Goal: Task Accomplishment & Management: Use online tool/utility

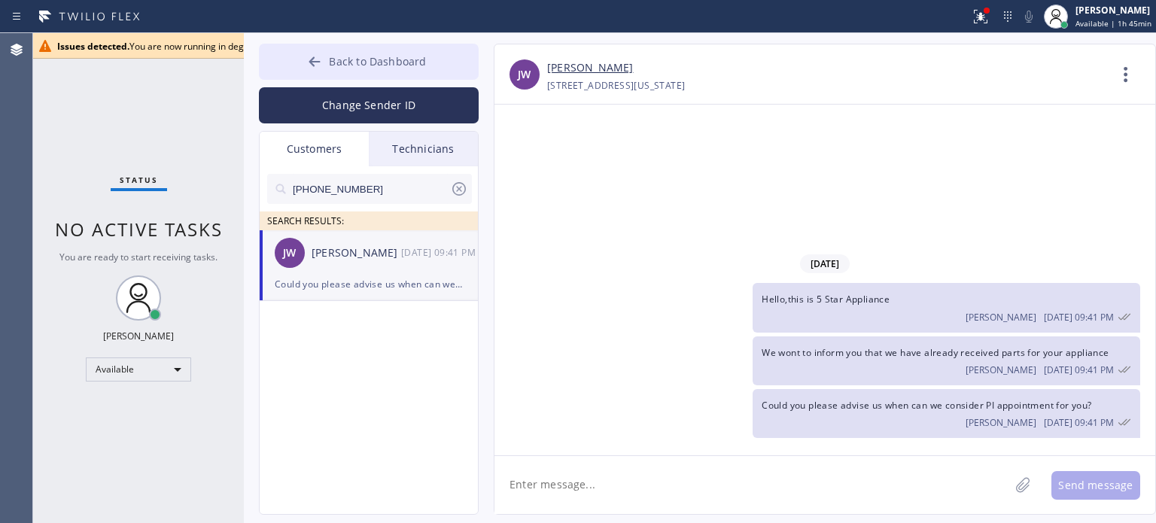
click at [318, 69] on icon at bounding box center [314, 61] width 15 height 15
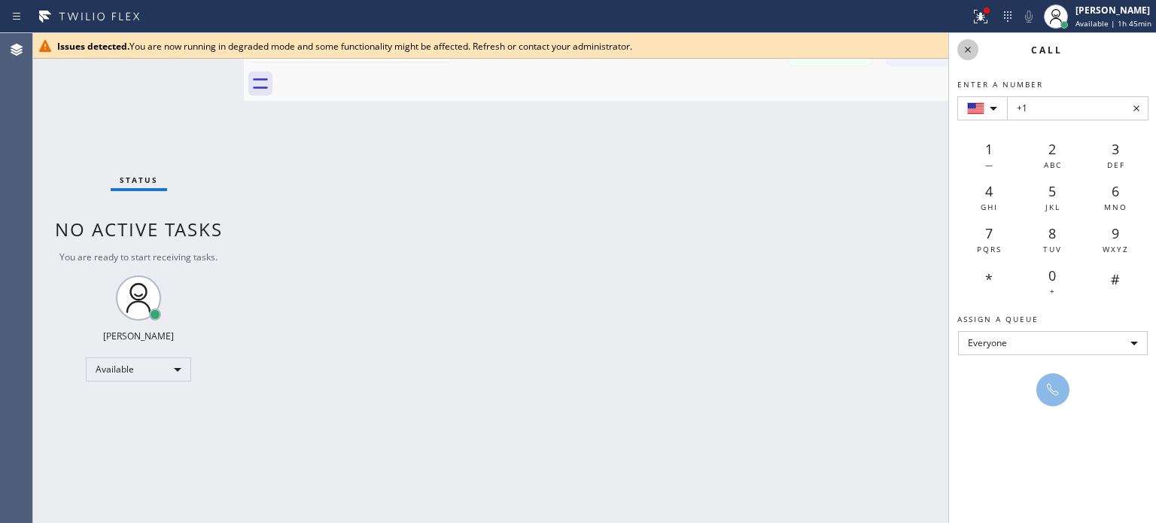
click at [967, 59] on button at bounding box center [968, 49] width 21 height 21
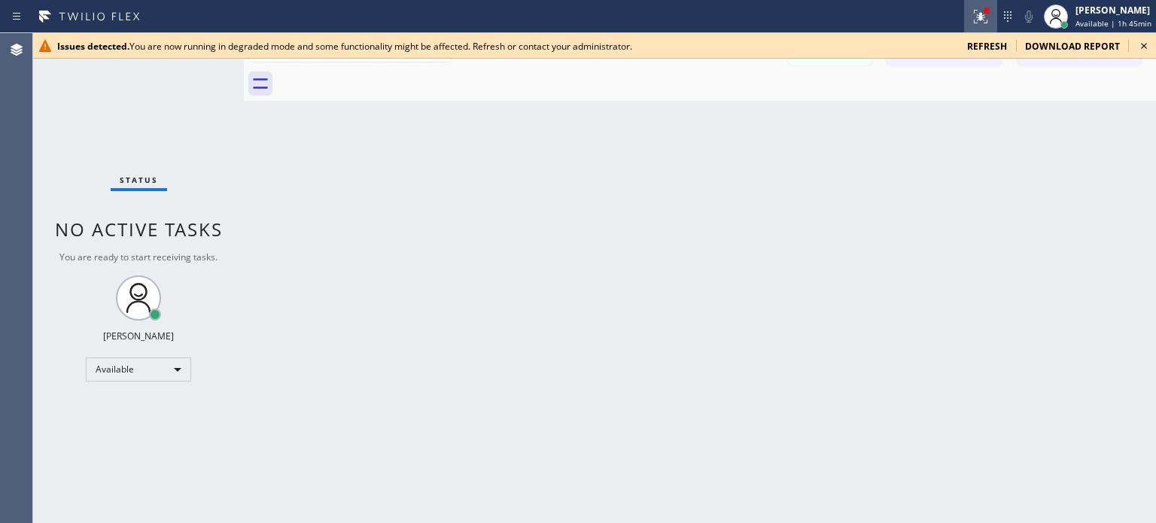
click at [974, 20] on icon at bounding box center [981, 17] width 18 height 18
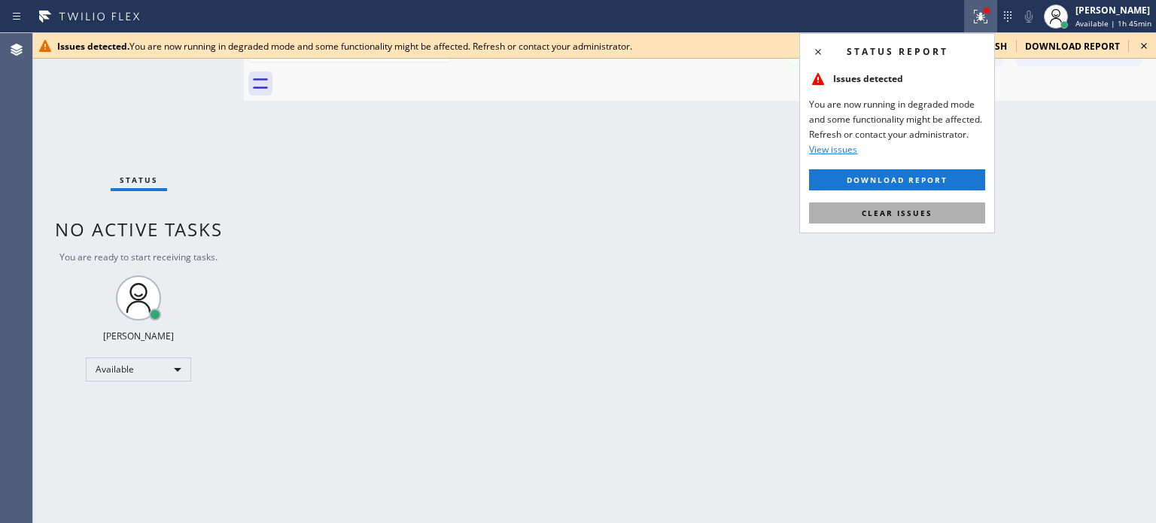
click at [843, 213] on button "Clear issues" at bounding box center [897, 213] width 176 height 21
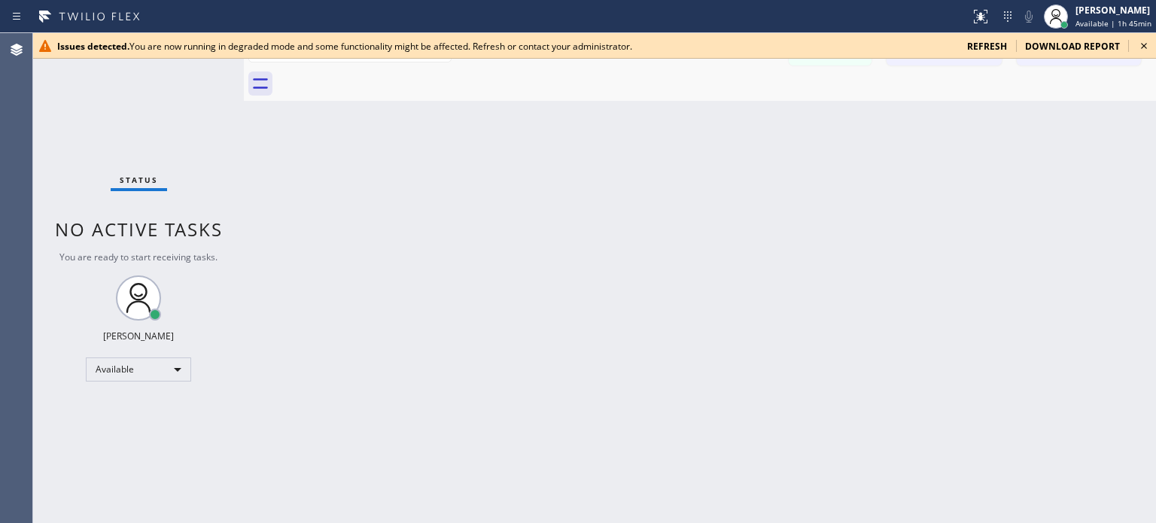
click at [995, 44] on span "refresh" at bounding box center [987, 46] width 40 height 13
